Goal: Find specific page/section: Find specific page/section

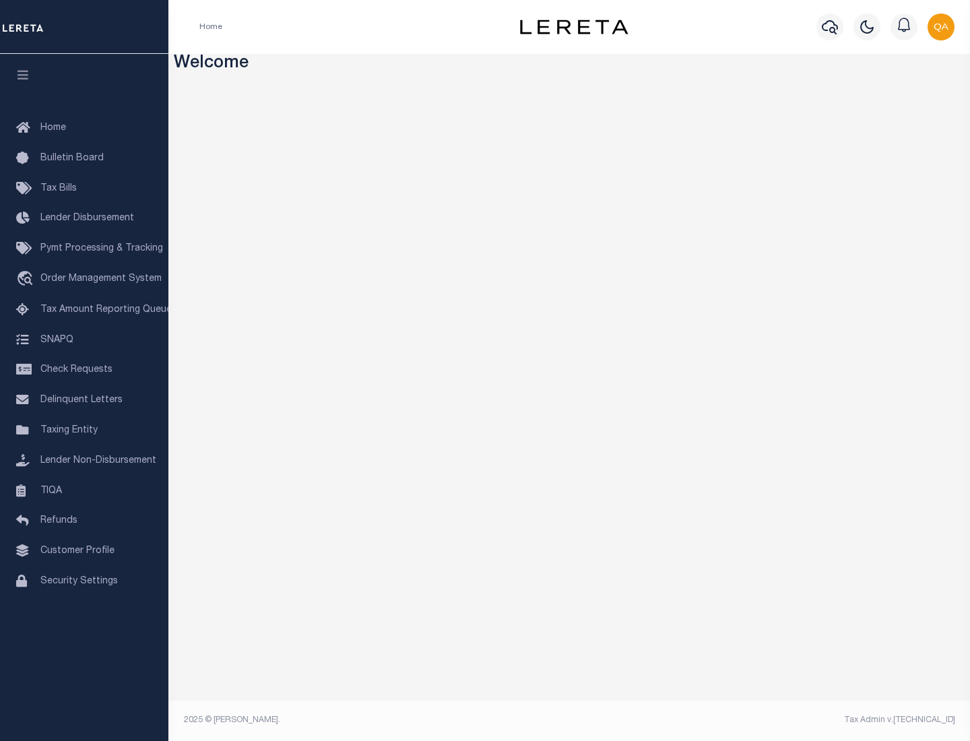
click at [84, 370] on span "Check Requests" at bounding box center [76, 369] width 72 height 9
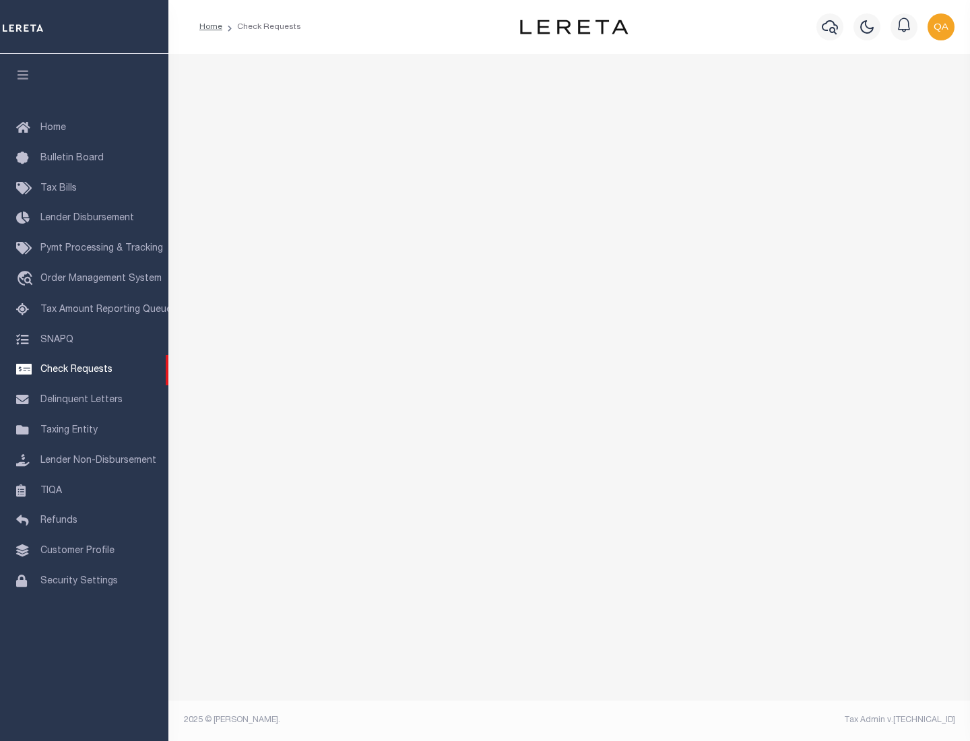
select select "50"
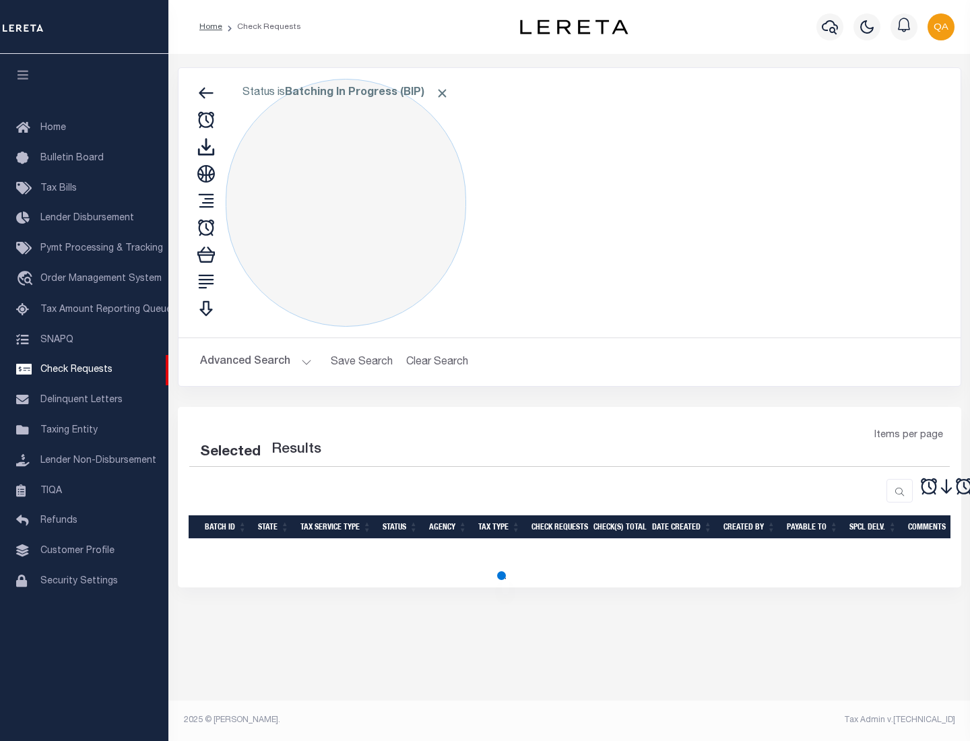
select select "50"
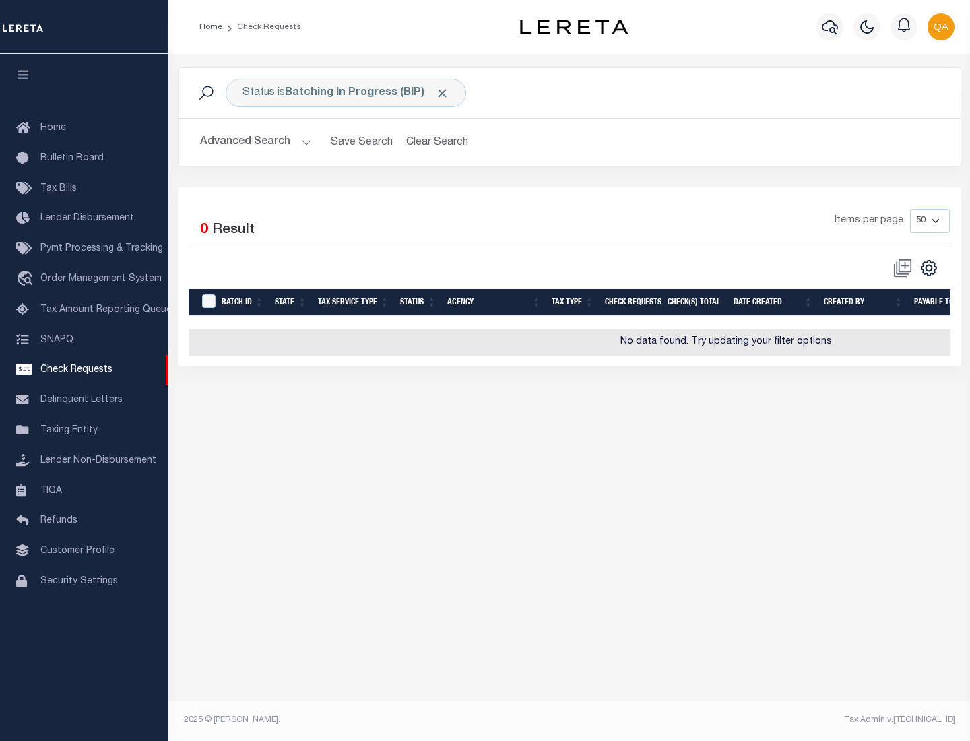
click at [443, 93] on span "Click to Remove" at bounding box center [442, 93] width 14 height 14
